Goal: Task Accomplishment & Management: Complete application form

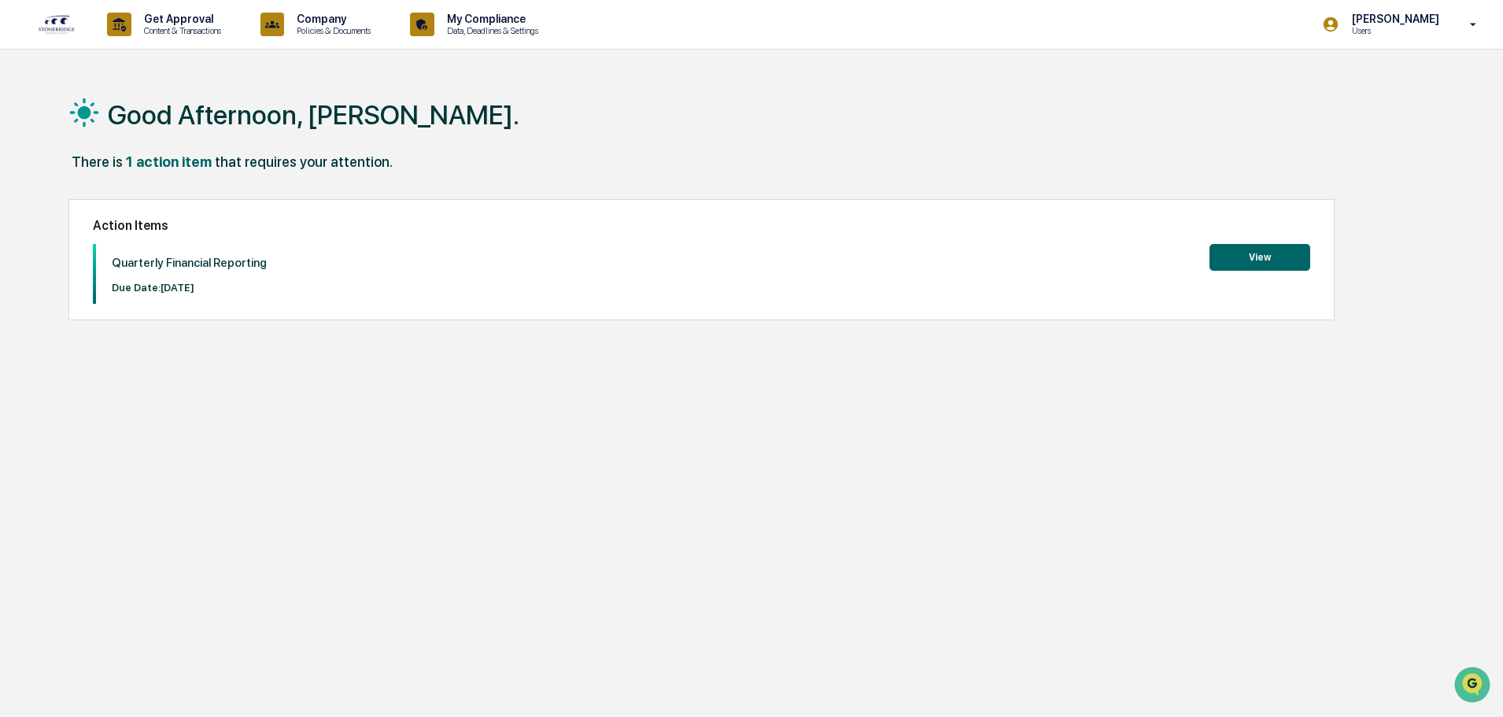
click at [1251, 262] on button "View" at bounding box center [1260, 257] width 101 height 27
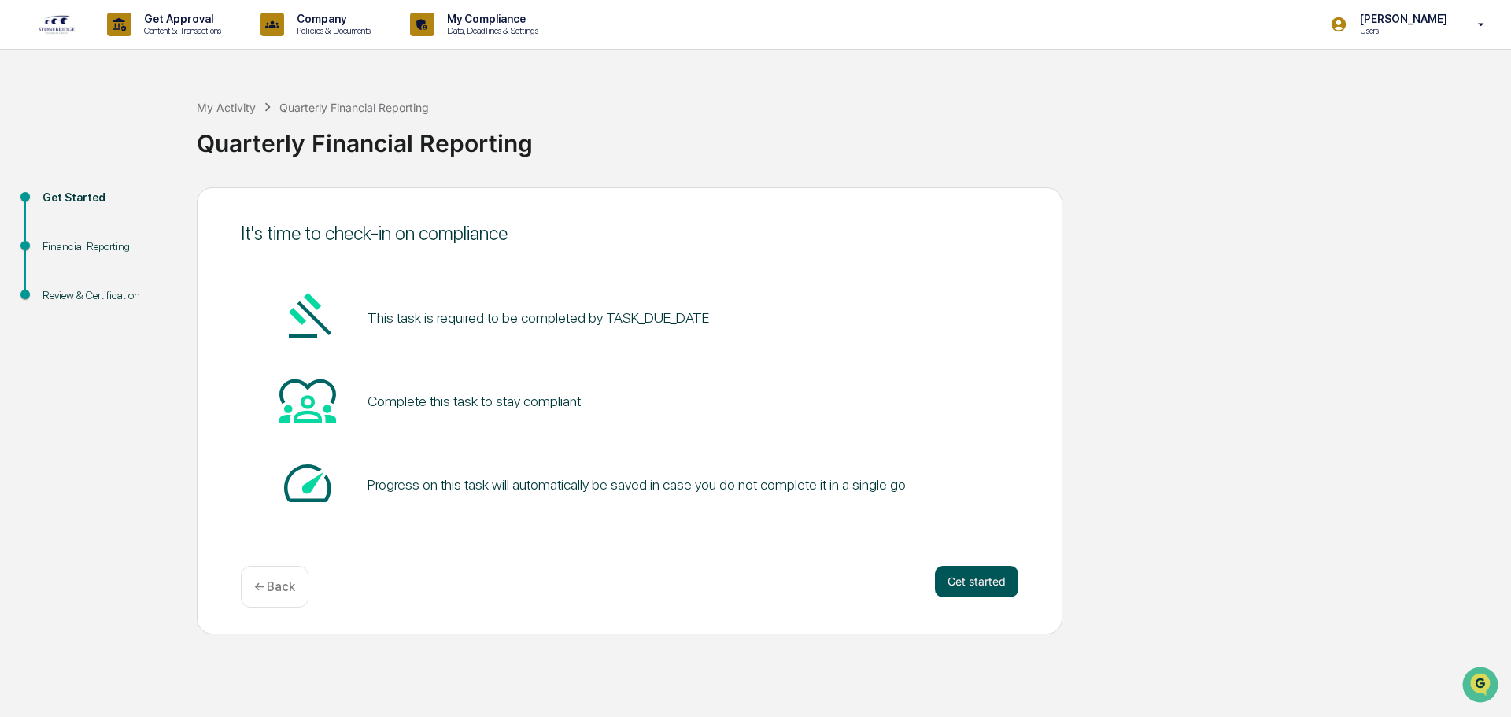
click at [969, 580] on button "Get started" at bounding box center [976, 581] width 83 height 31
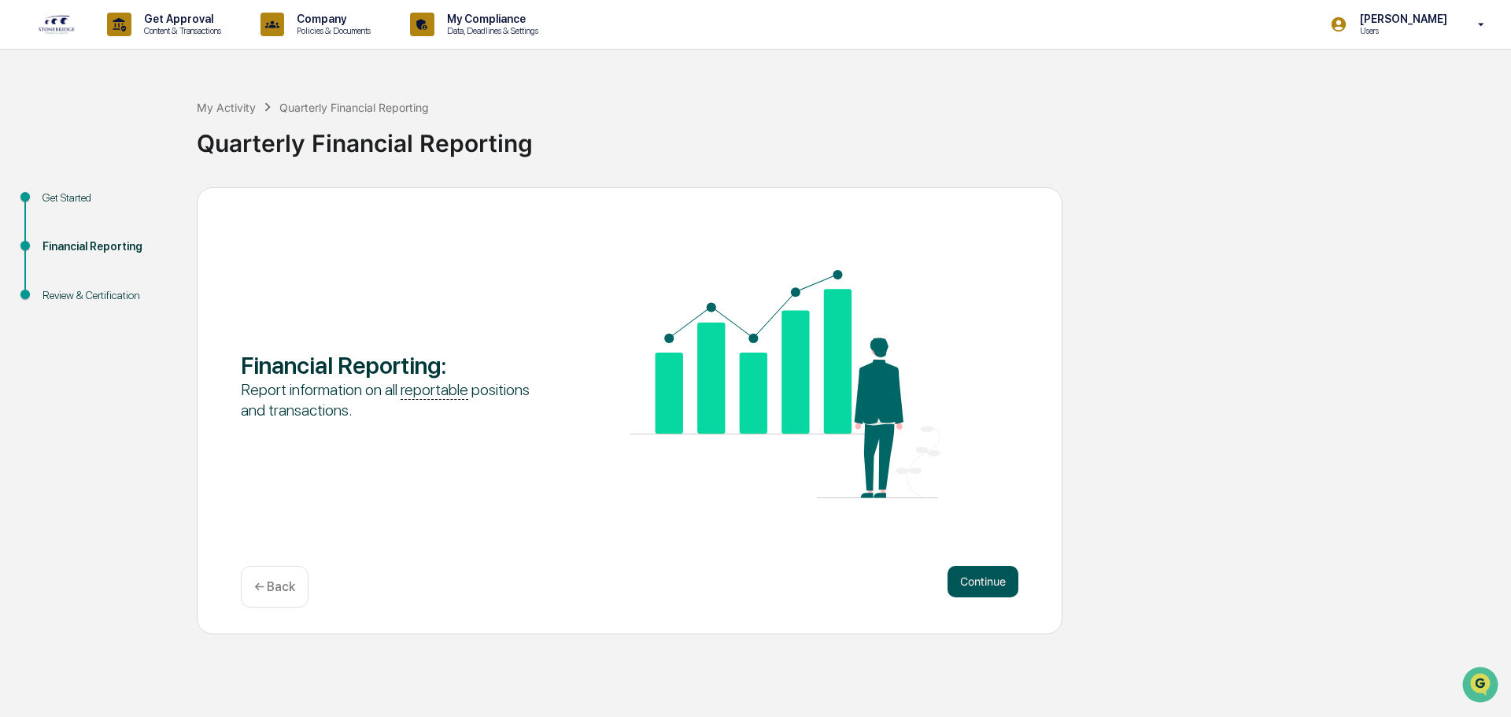
click at [988, 578] on button "Continue" at bounding box center [983, 581] width 71 height 31
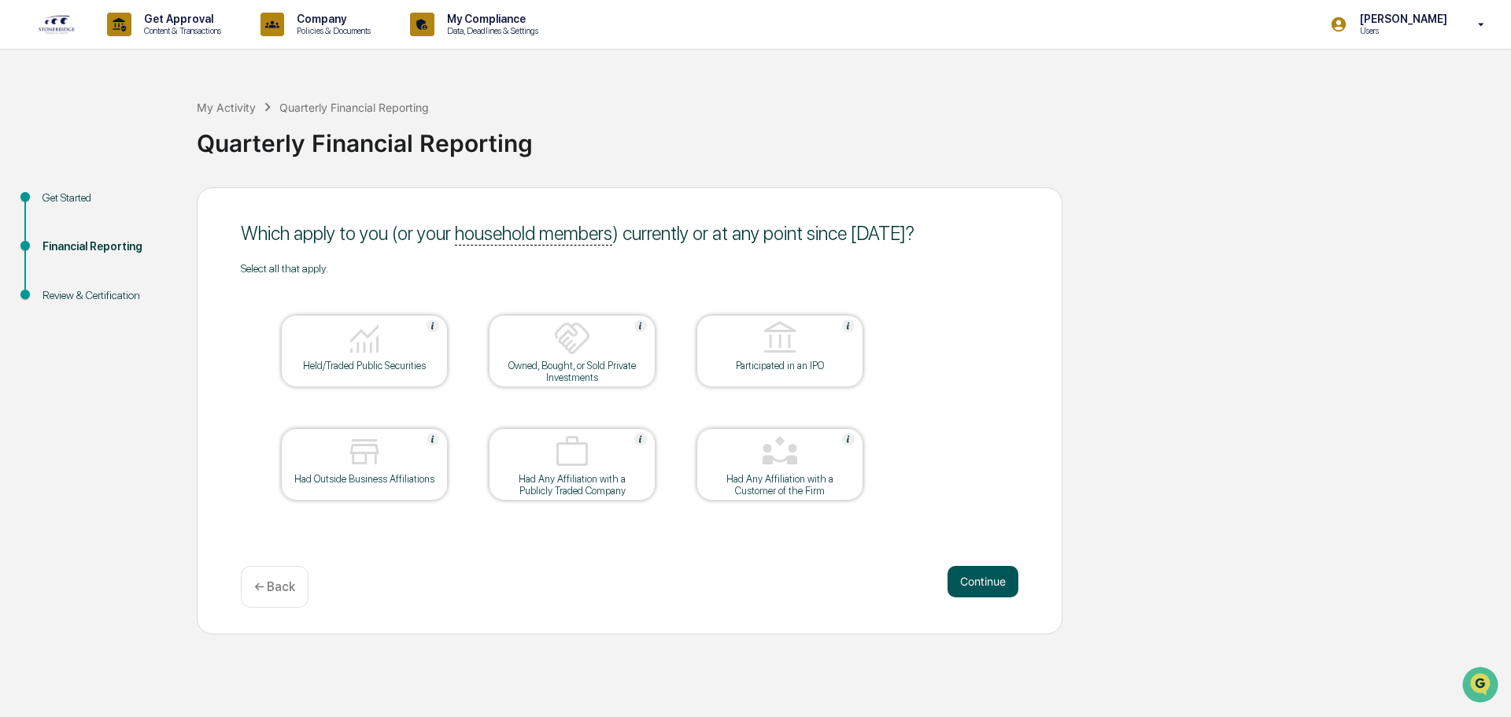
click at [989, 578] on button "Continue" at bounding box center [983, 581] width 71 height 31
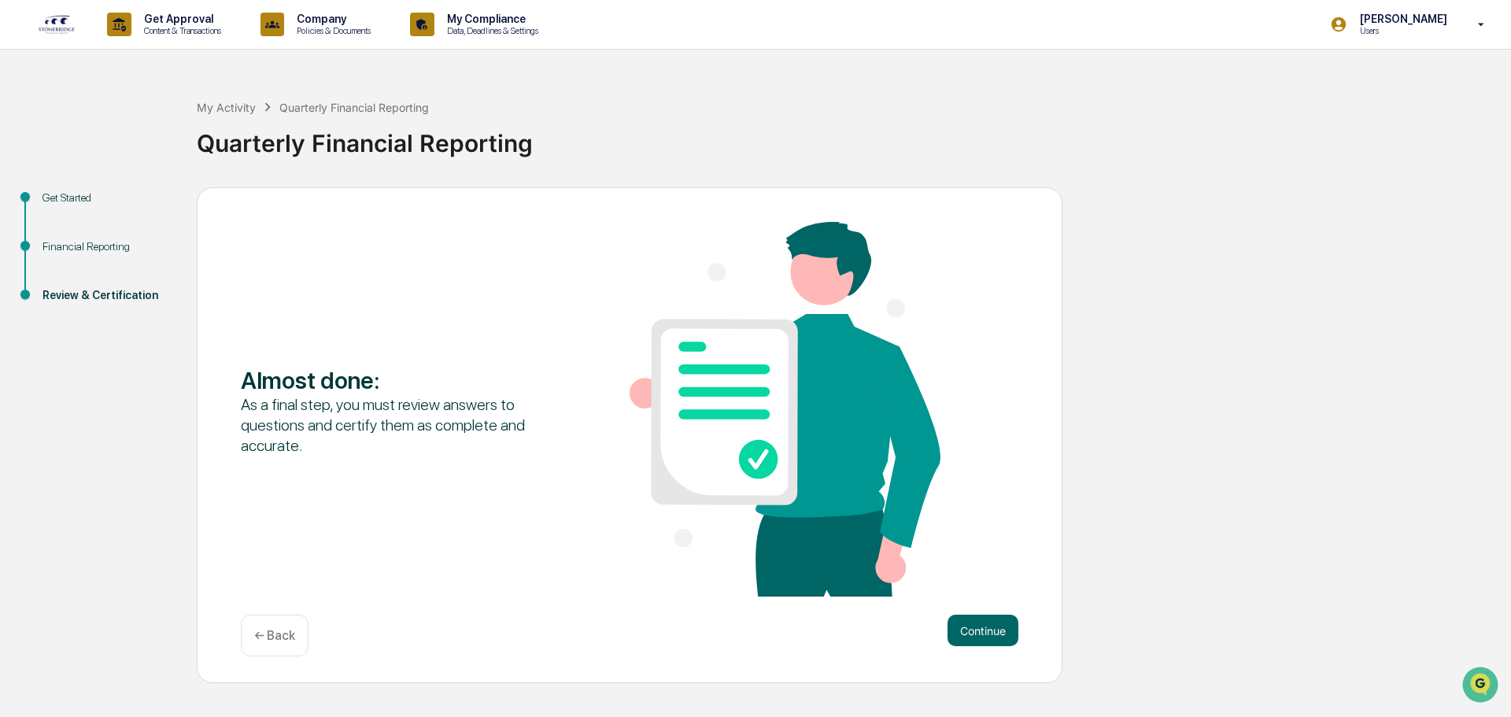
click at [283, 631] on p "← Back" at bounding box center [274, 635] width 41 height 15
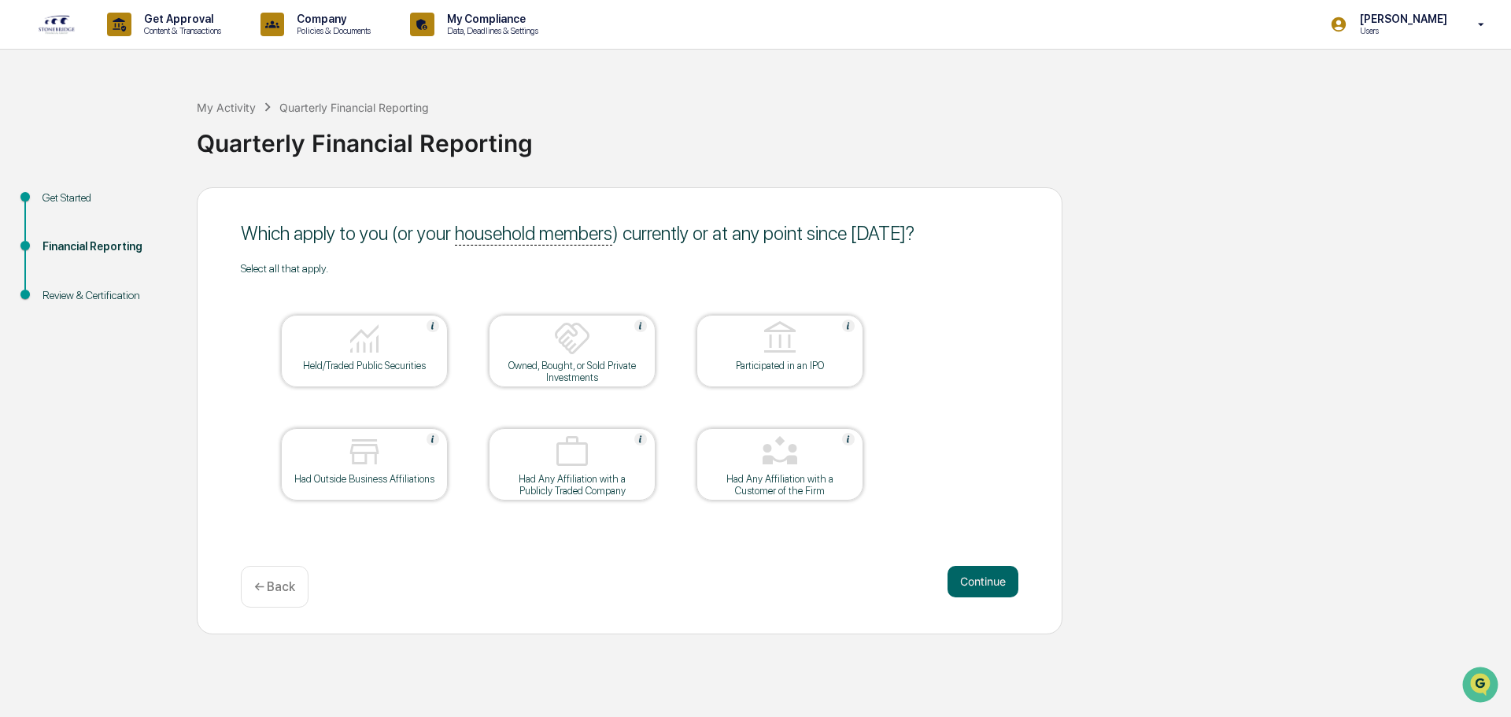
click at [357, 363] on div "Held/Traded Public Securities" at bounding box center [365, 366] width 142 height 12
click at [386, 372] on div "Held/Traded Public Securities" at bounding box center [364, 351] width 167 height 72
click at [982, 575] on button "Continue" at bounding box center [983, 581] width 71 height 31
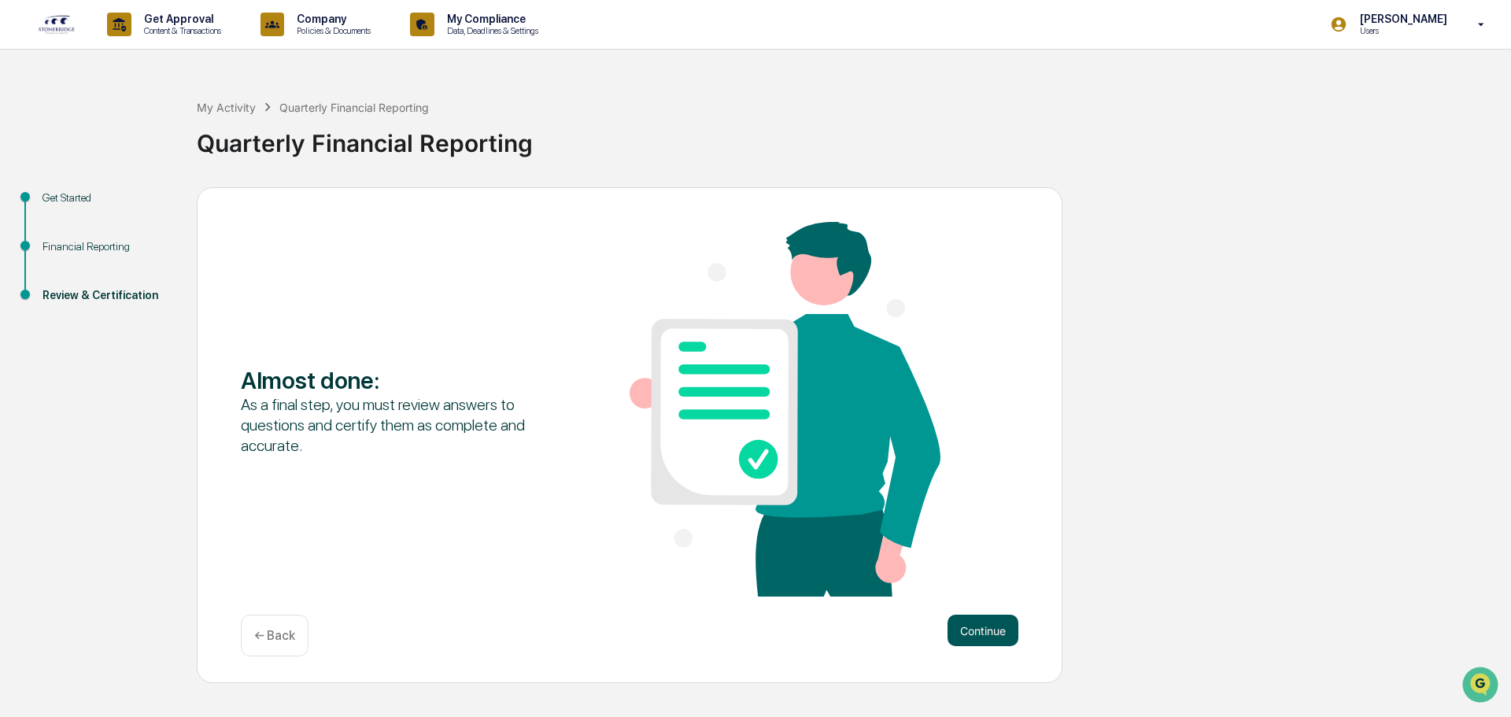
click at [978, 643] on button "Continue" at bounding box center [983, 630] width 71 height 31
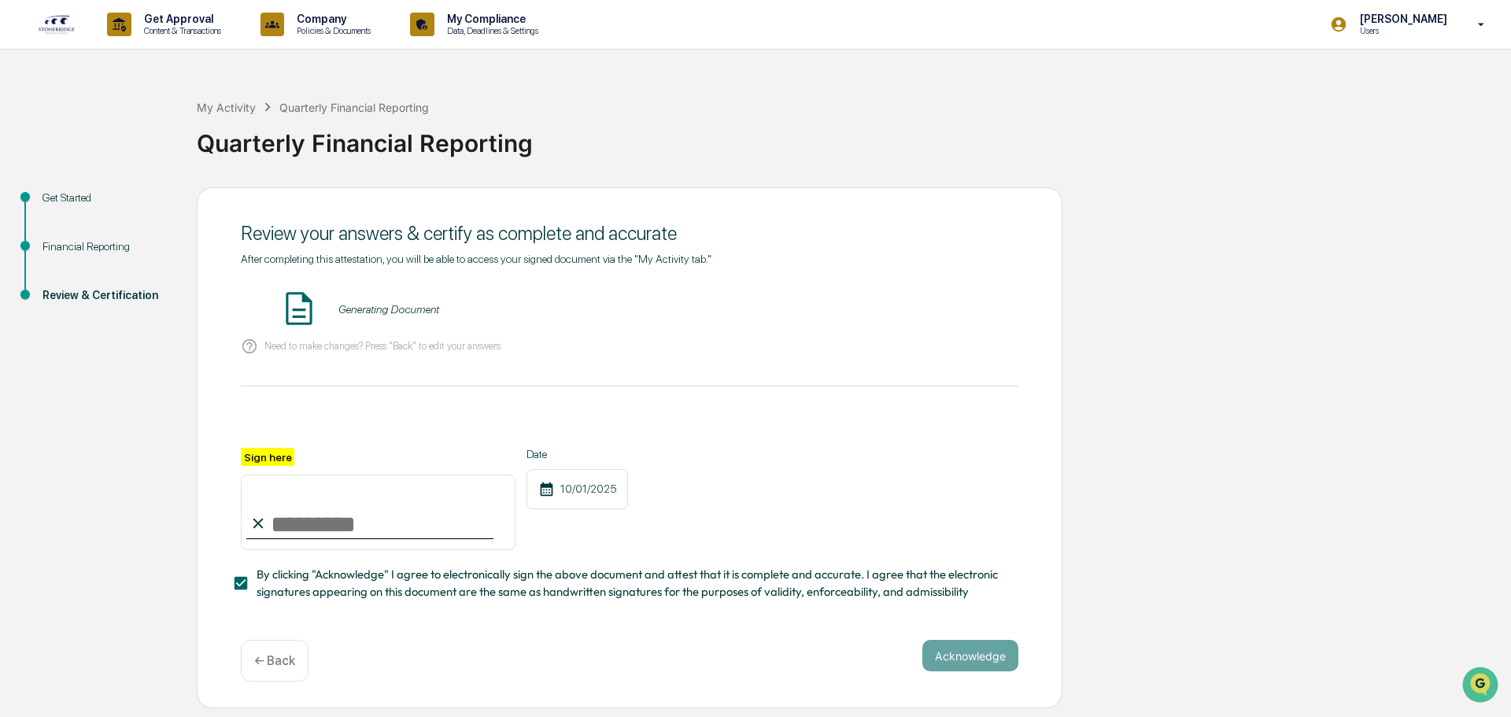
click at [286, 534] on input "Sign here" at bounding box center [378, 513] width 275 height 76
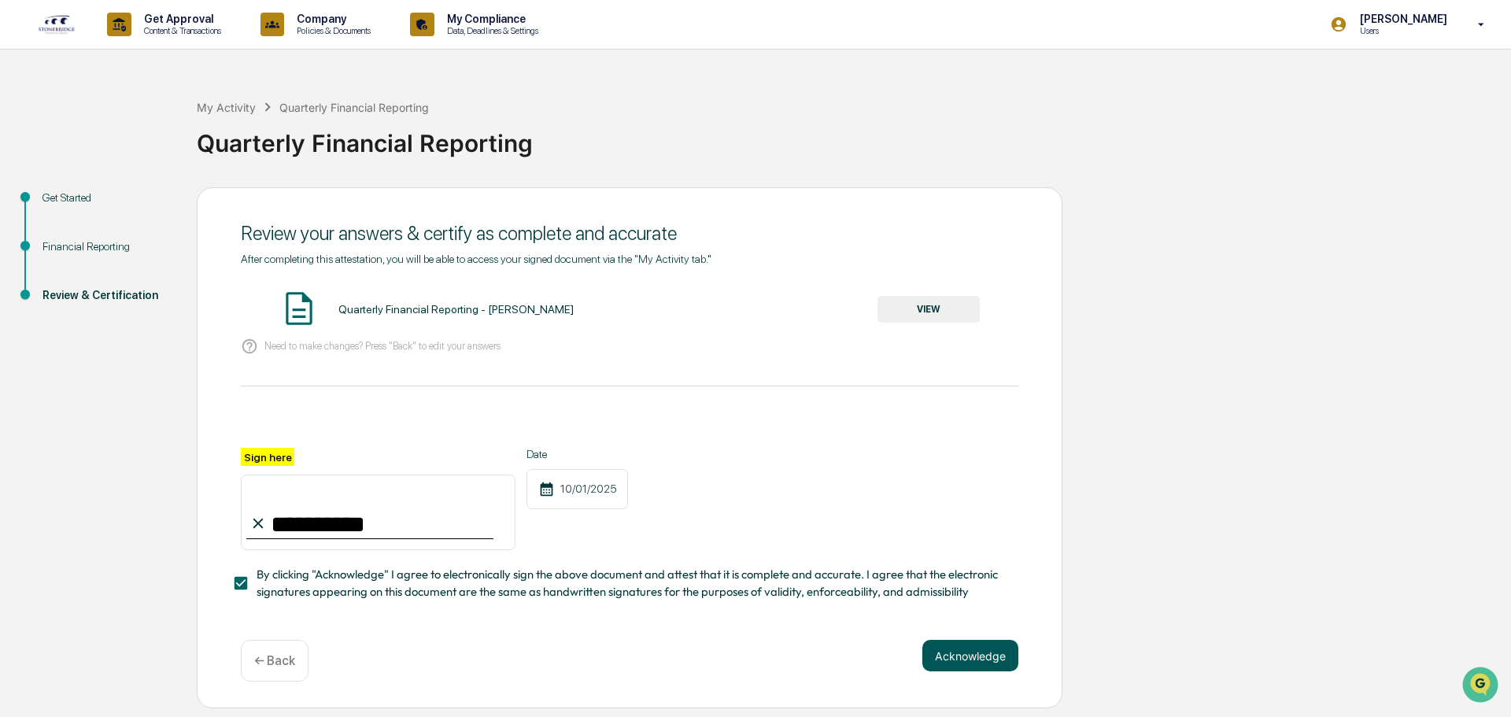
type input "**********"
click at [971, 658] on button "Acknowledge" at bounding box center [970, 655] width 96 height 31
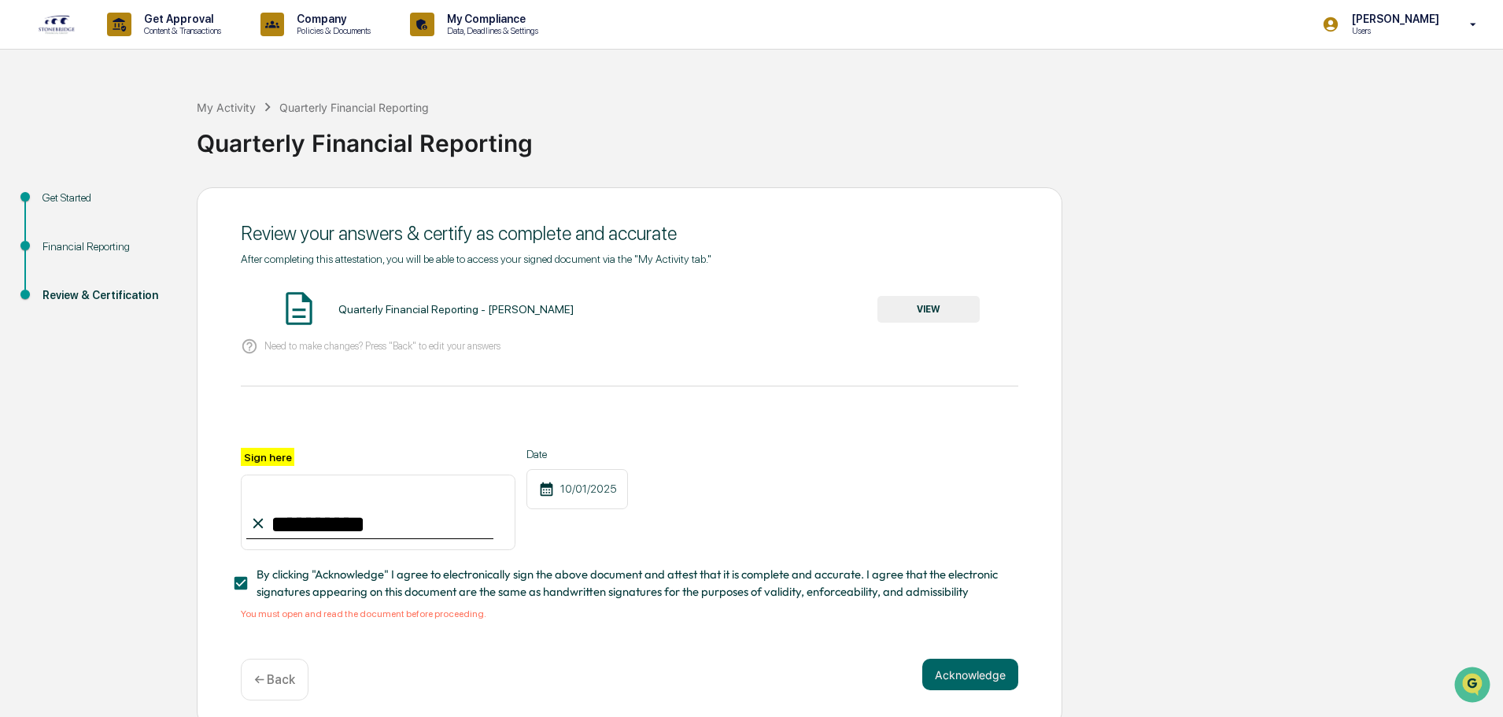
click at [956, 307] on button "VIEW" at bounding box center [929, 309] width 102 height 27
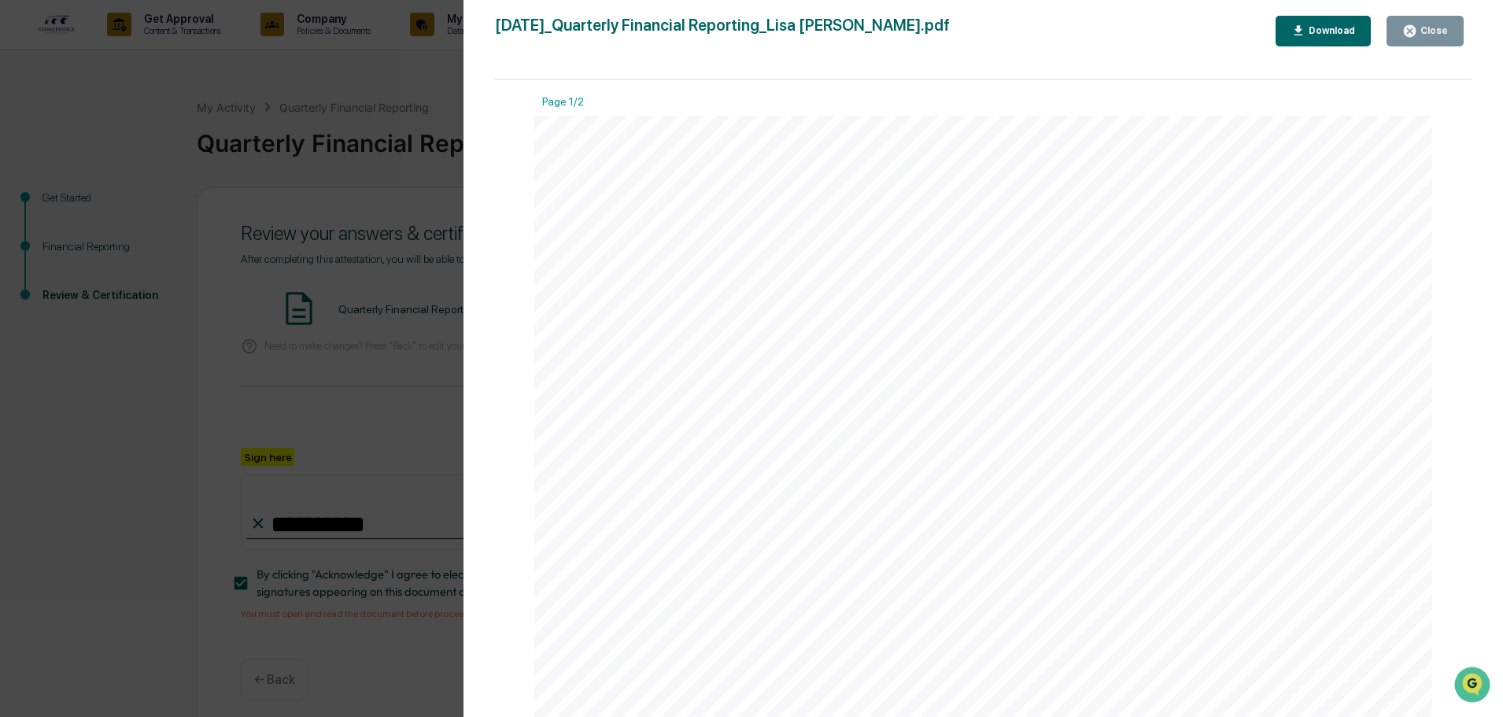
click at [1327, 26] on div "Download" at bounding box center [1331, 30] width 50 height 11
click at [1429, 30] on div "Close" at bounding box center [1433, 30] width 31 height 11
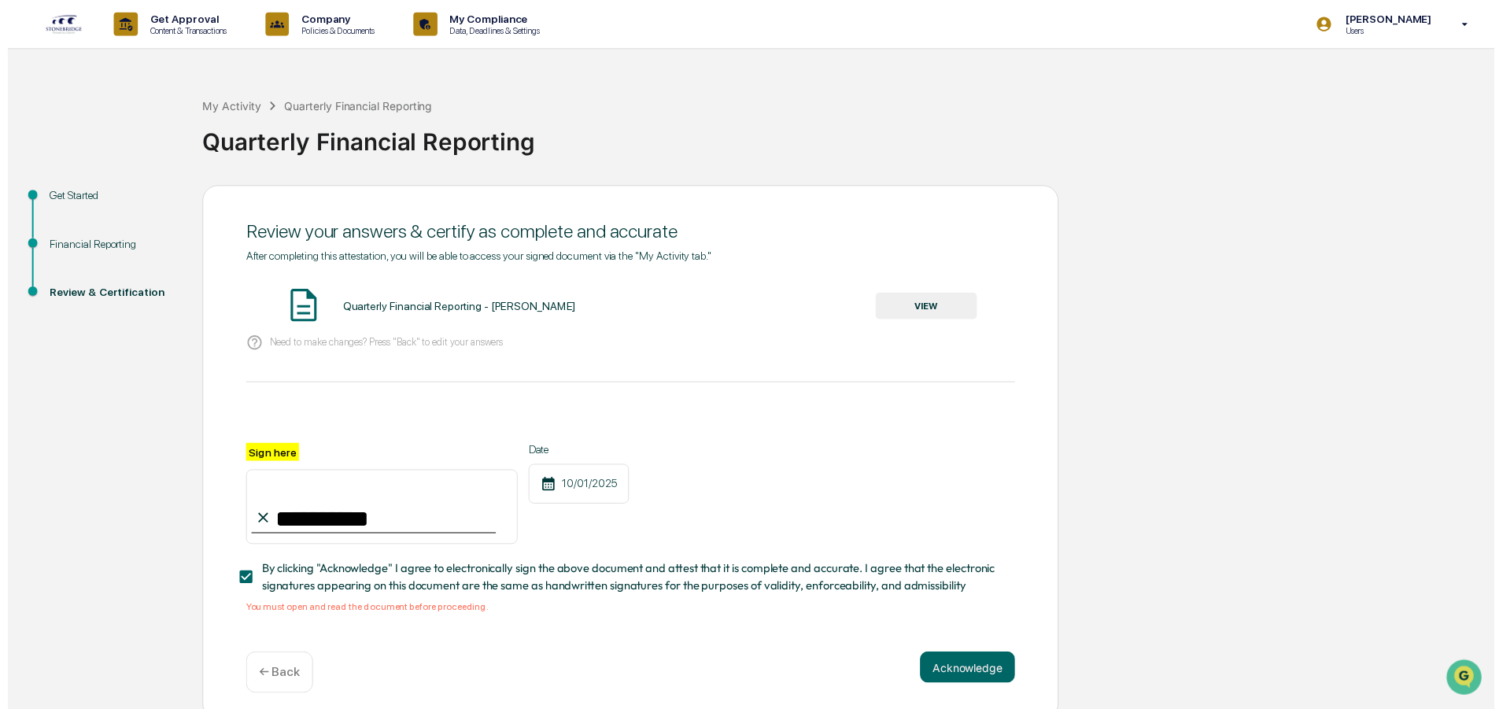
scroll to position [15, 0]
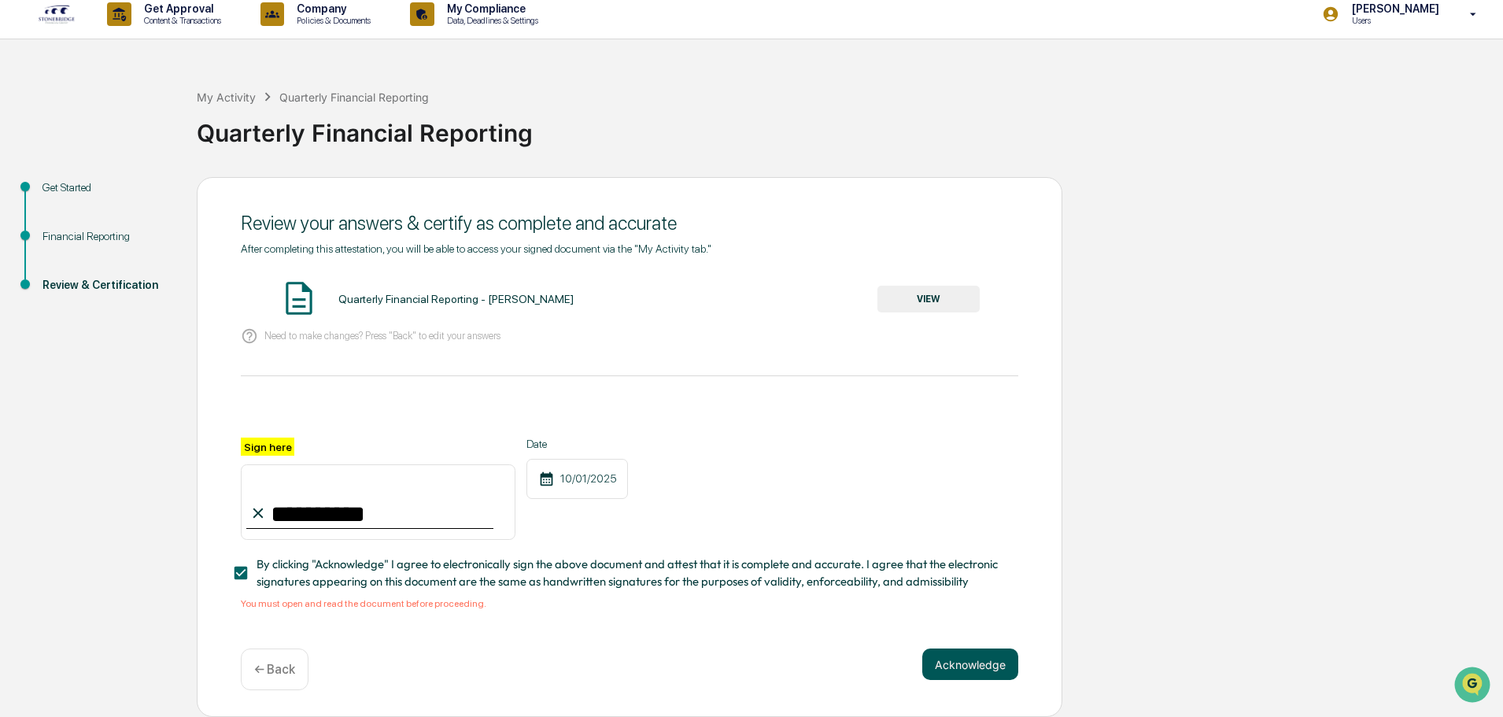
click at [954, 661] on button "Acknowledge" at bounding box center [970, 664] width 96 height 31
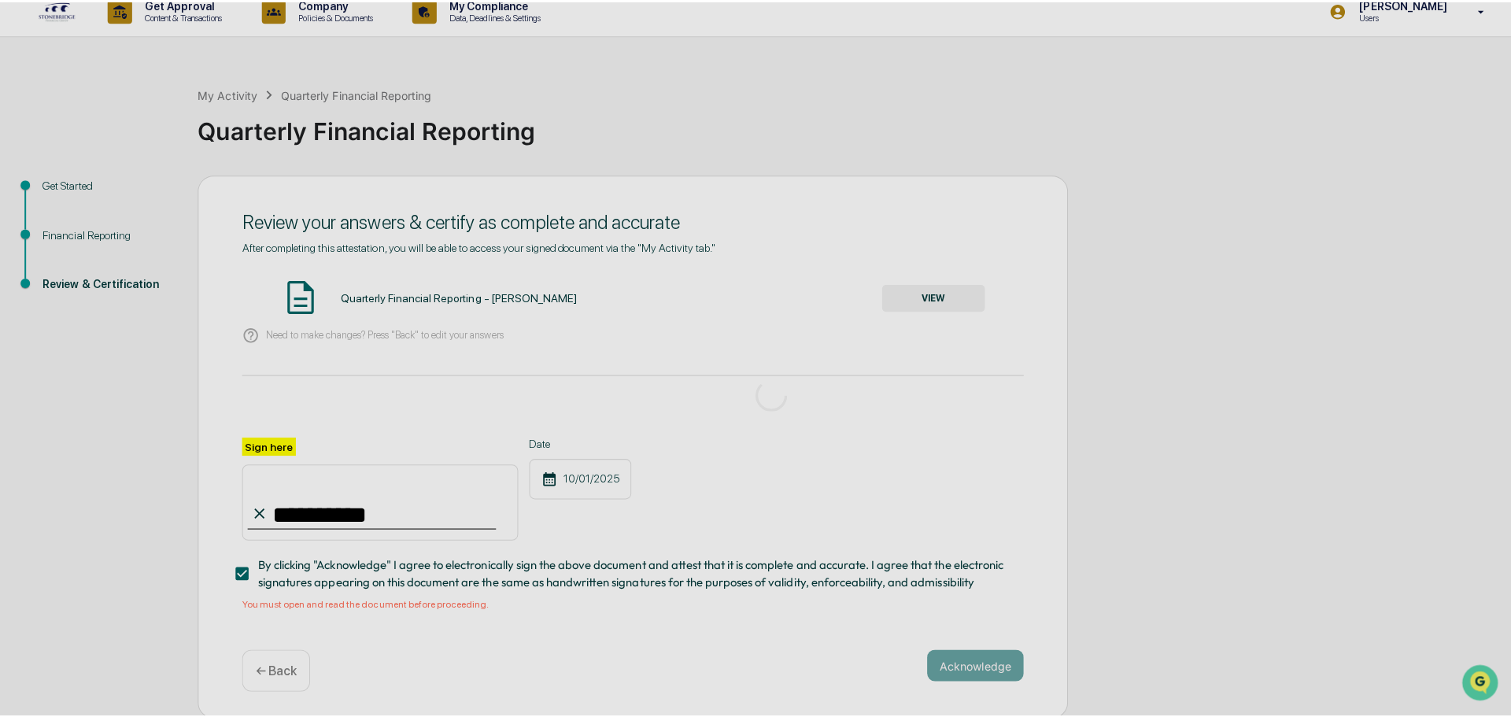
scroll to position [0, 0]
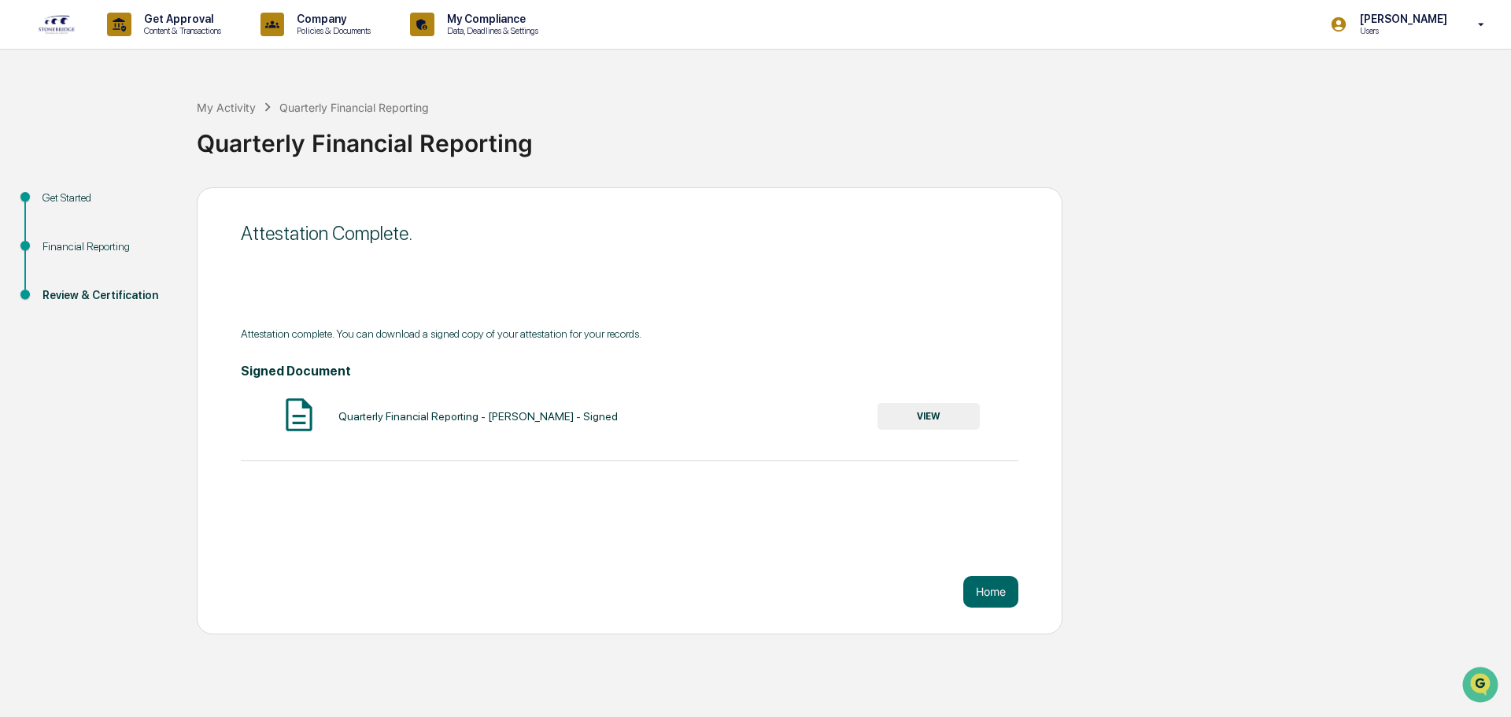
click at [941, 422] on button "VIEW" at bounding box center [929, 416] width 102 height 27
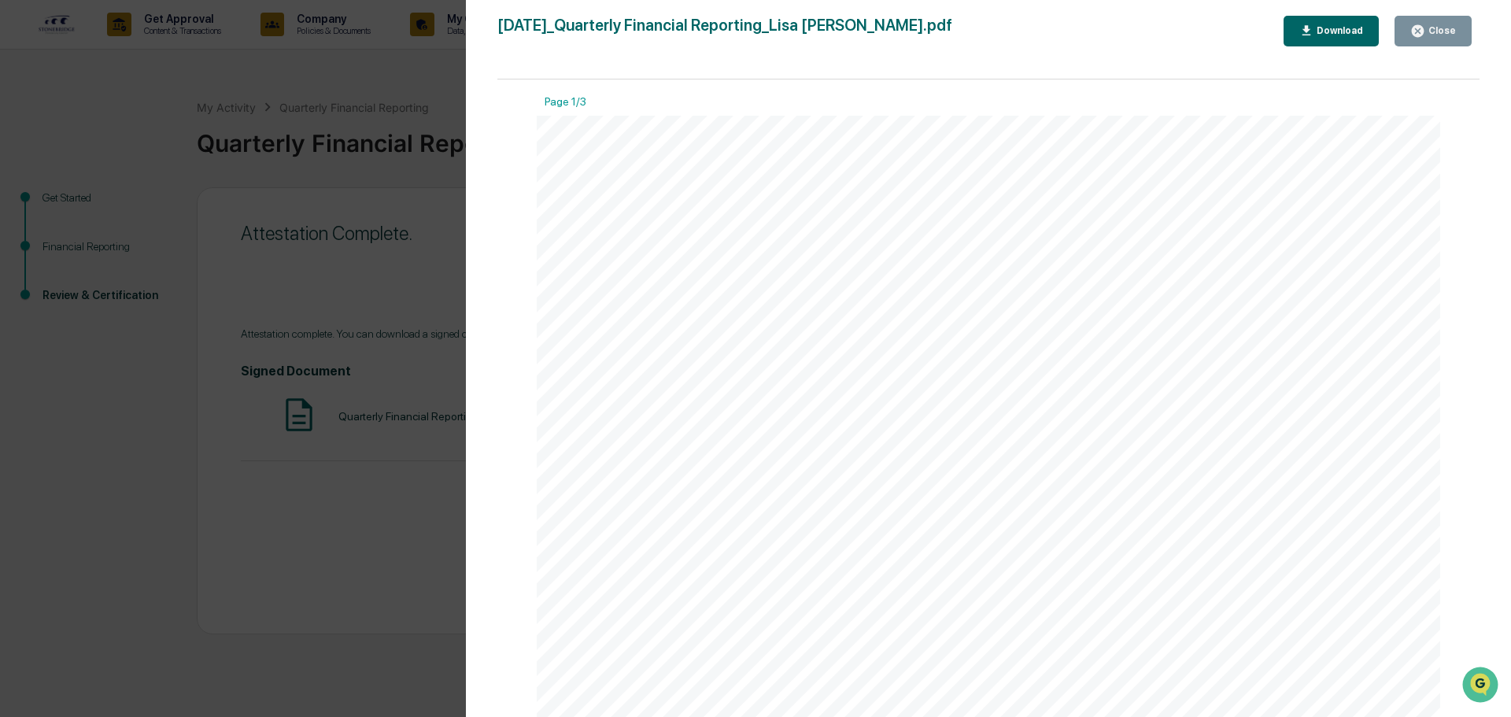
click at [1435, 32] on div "Close" at bounding box center [1440, 30] width 31 height 11
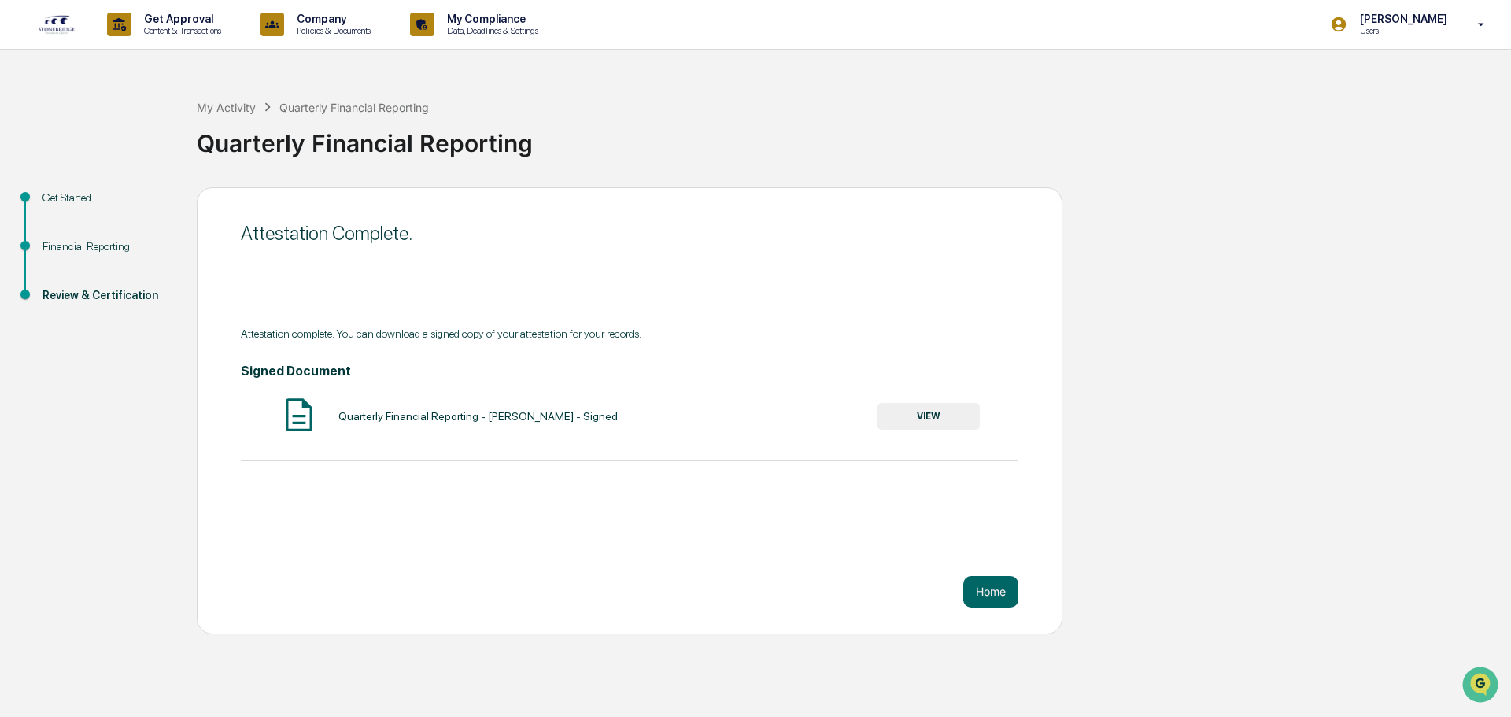
click at [1261, 415] on div "Get Started Financial Reporting Review & Certification Attestation Complete. At…" at bounding box center [756, 410] width 1496 height 447
click at [1002, 600] on button "Home" at bounding box center [990, 591] width 55 height 31
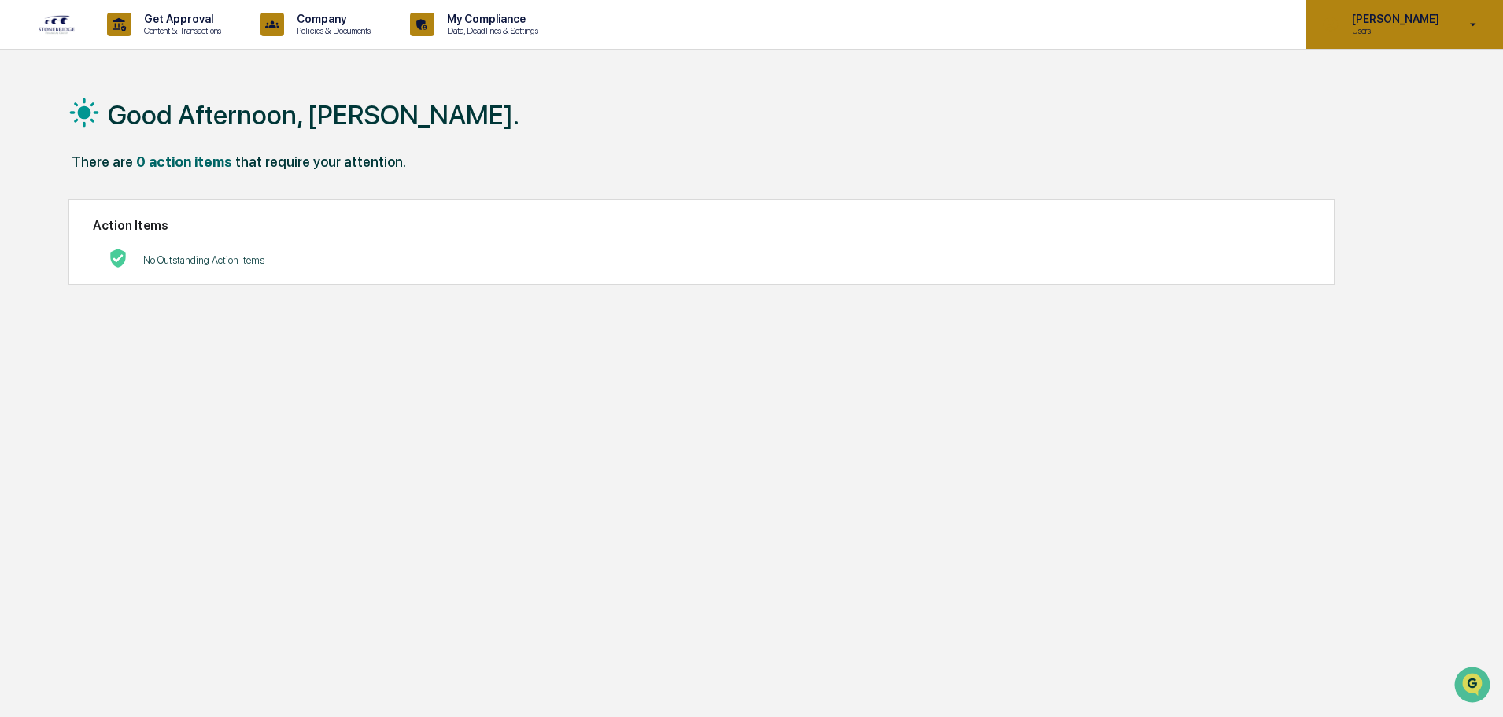
click at [1473, 19] on icon at bounding box center [1474, 24] width 28 height 15
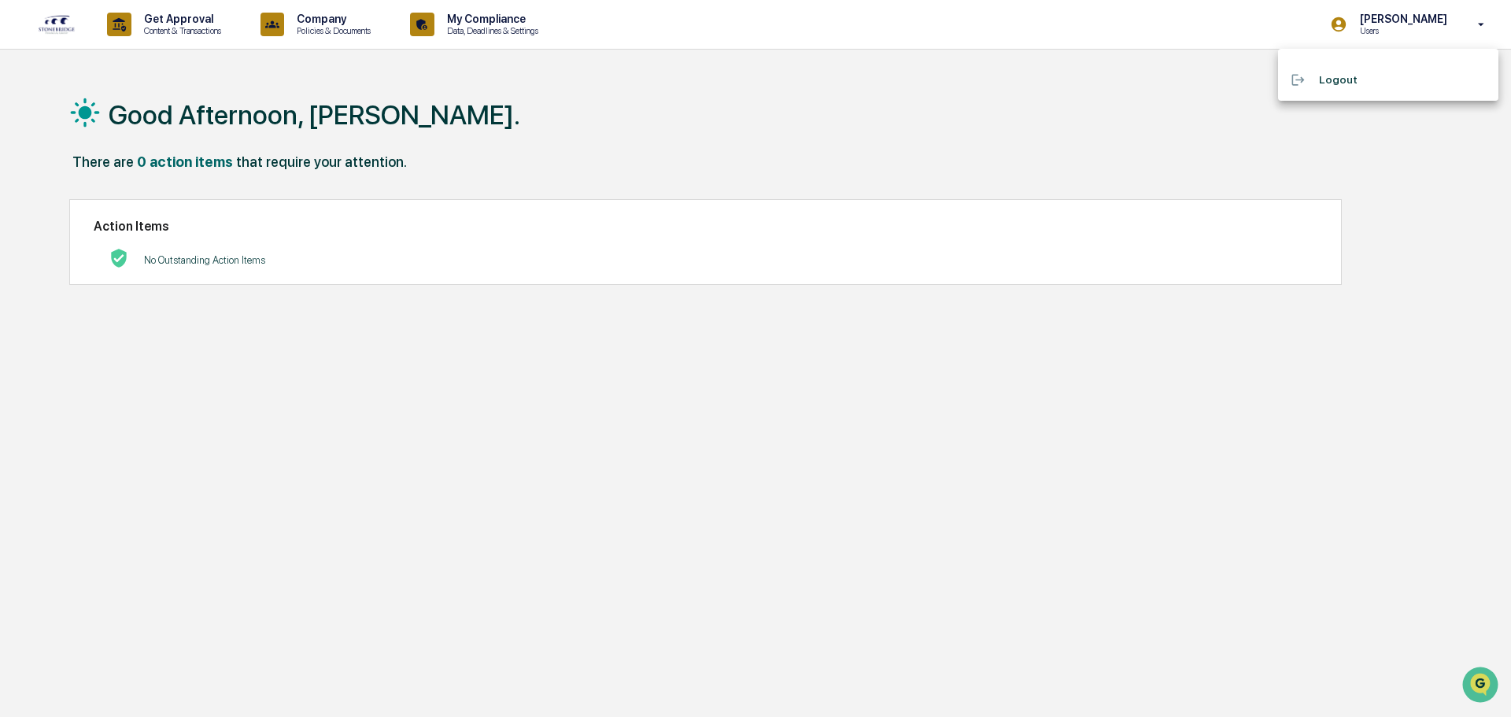
click at [1340, 86] on li "Logout" at bounding box center [1388, 79] width 220 height 29
